Goal: Task Accomplishment & Management: Use online tool/utility

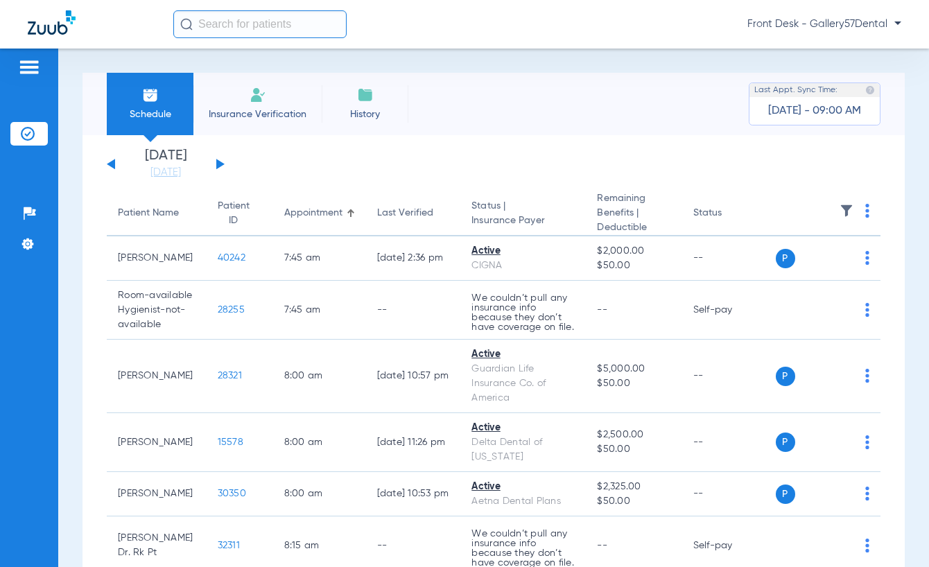
click at [266, 105] on li "Insurance Verification" at bounding box center [257, 104] width 128 height 62
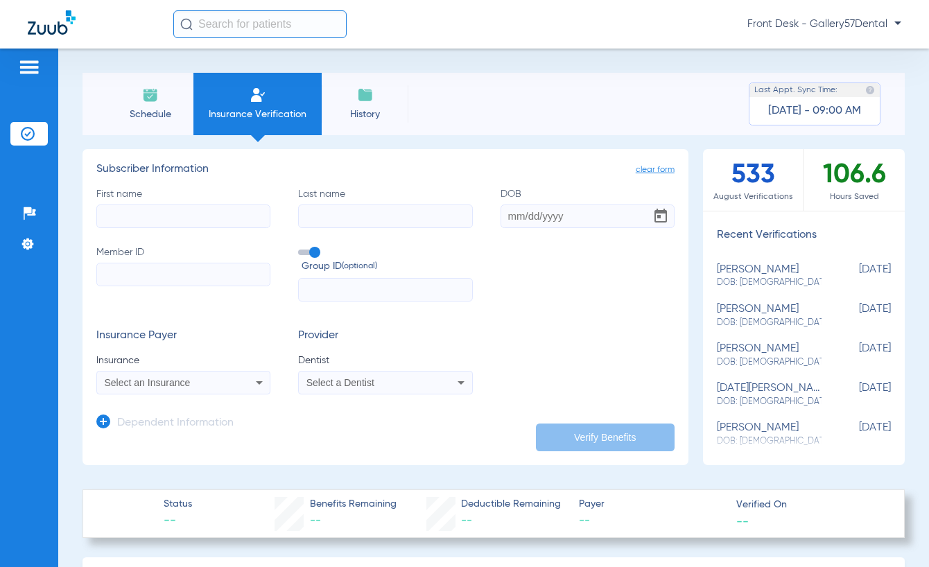
click at [175, 103] on li "Schedule" at bounding box center [150, 104] width 87 height 62
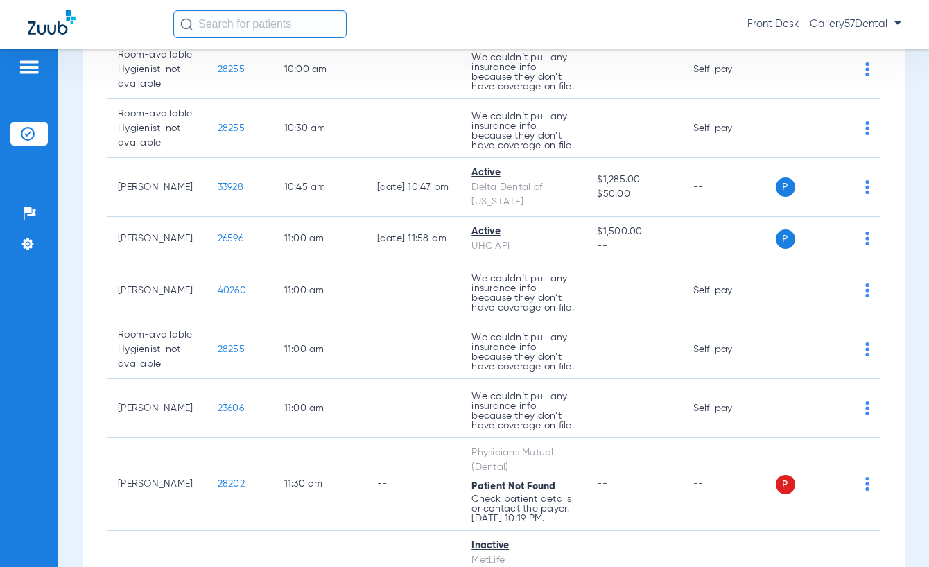
scroll to position [1248, 0]
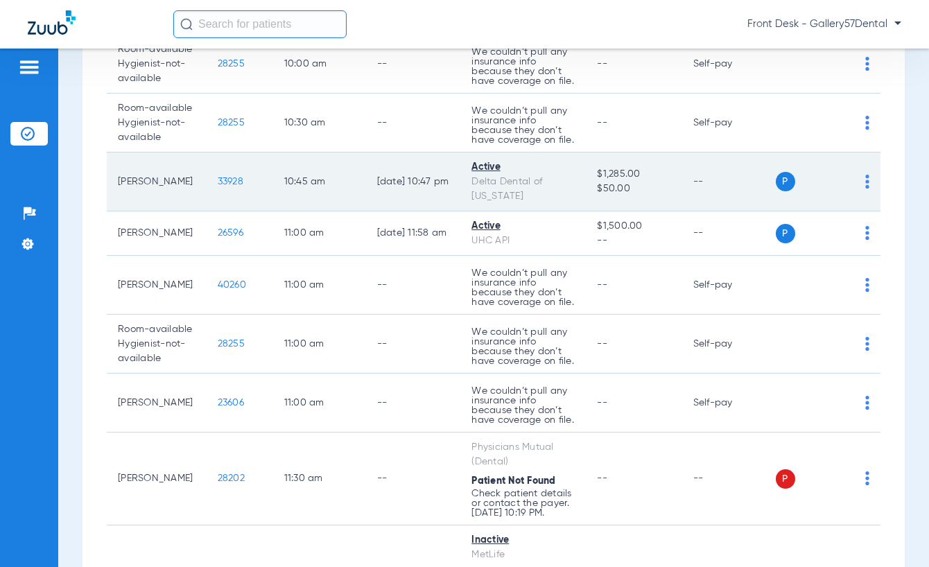
click at [862, 211] on td "P S" at bounding box center [828, 182] width 105 height 59
click at [865, 189] on img at bounding box center [867, 182] width 4 height 14
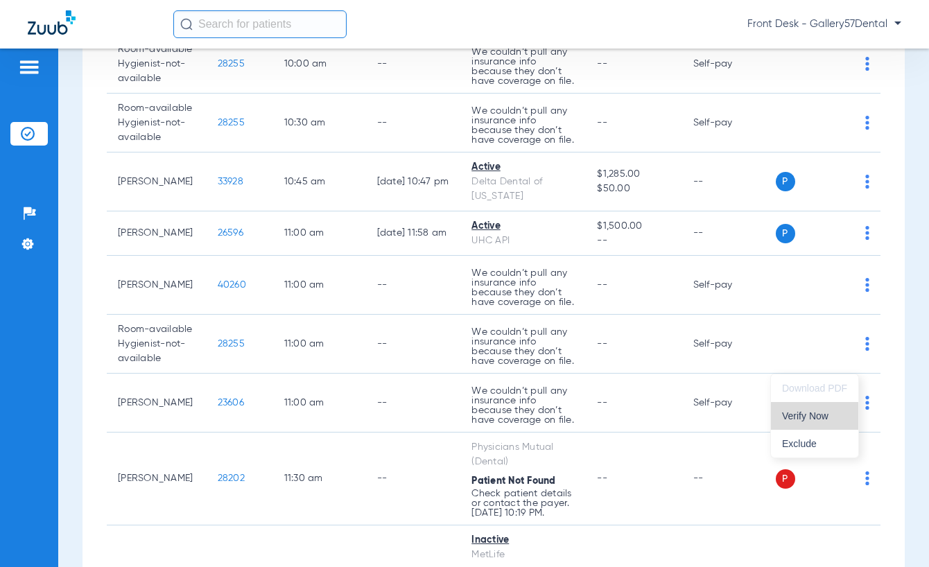
click at [812, 420] on span "Verify Now" at bounding box center [814, 416] width 65 height 10
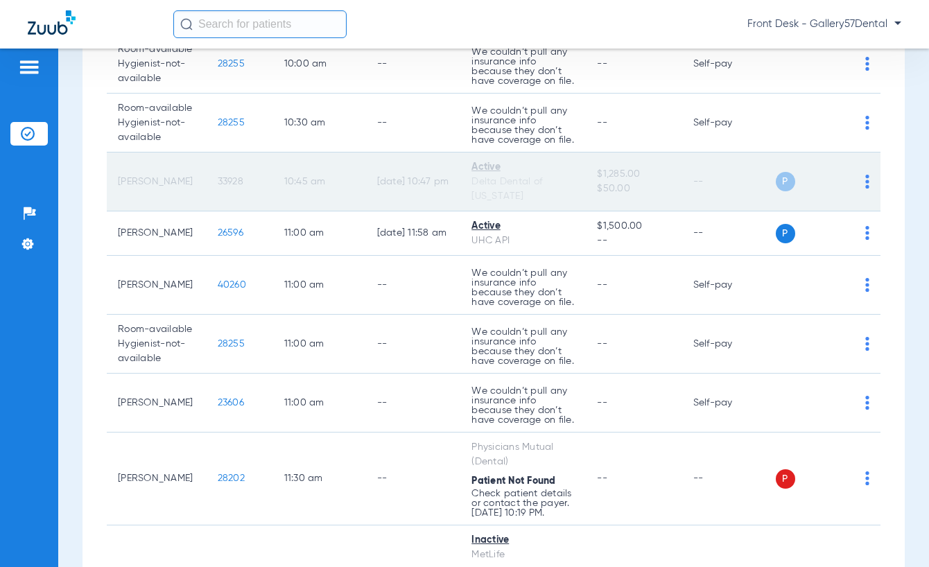
click at [737, 211] on td "--" at bounding box center [729, 182] width 94 height 59
click at [849, 191] on div "P S" at bounding box center [823, 181] width 94 height 19
click at [860, 211] on td "P S" at bounding box center [828, 182] width 105 height 59
click at [865, 189] on img at bounding box center [867, 182] width 4 height 14
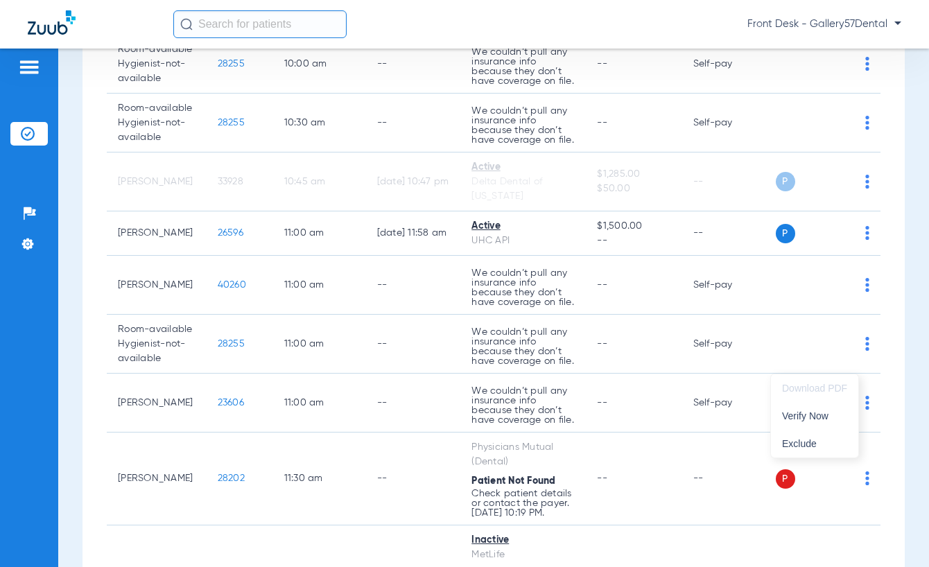
click at [532, 371] on div at bounding box center [464, 283] width 929 height 567
click at [532, 204] on div "Delta Dental of [US_STATE]" at bounding box center [522, 189] width 103 height 29
